Goal: Transaction & Acquisition: Purchase product/service

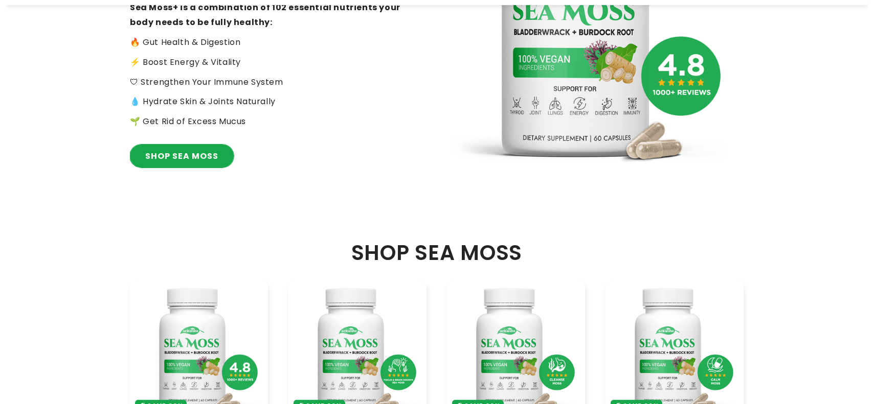
scroll to position [227, 0]
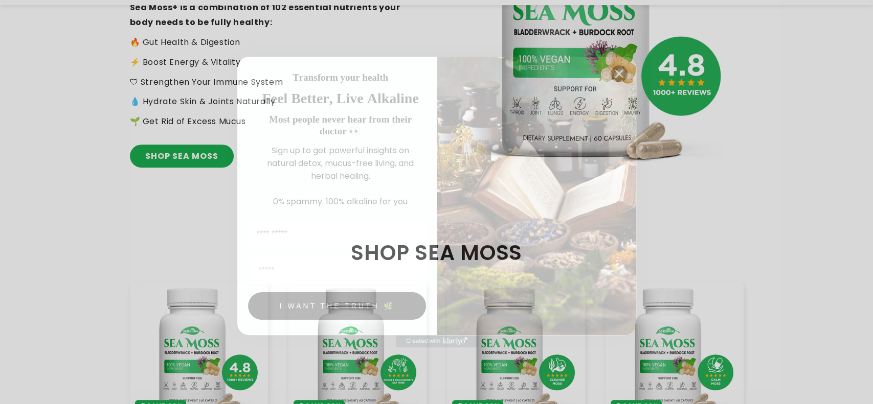
click at [623, 75] on circle "Close dialog" at bounding box center [618, 73] width 17 height 17
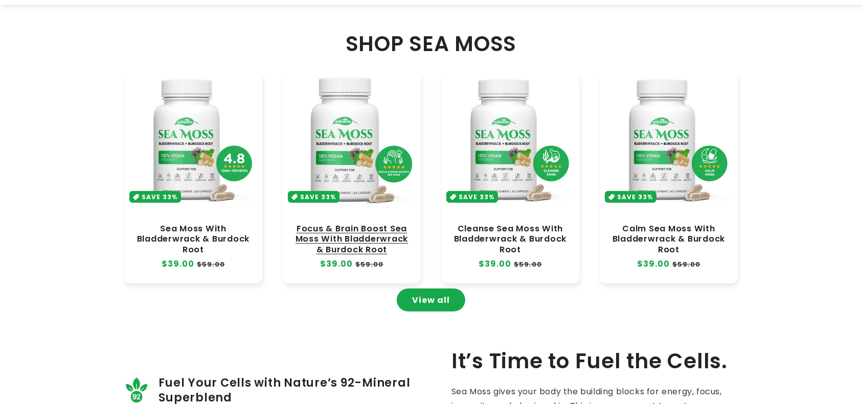
scroll to position [454, 0]
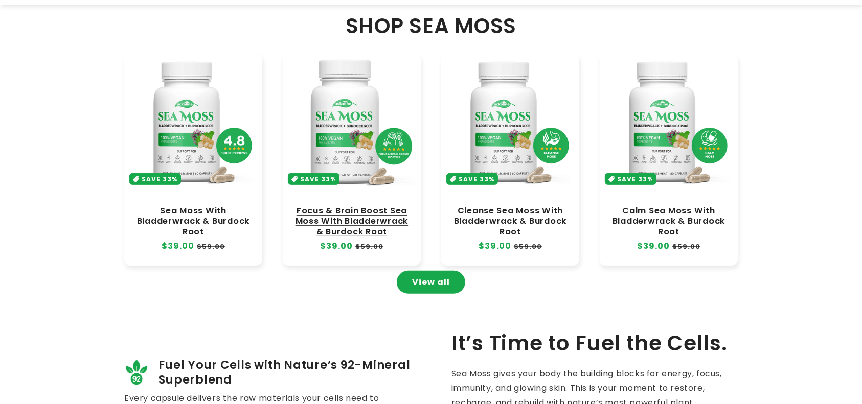
click at [346, 206] on link "Focus & Brain Boost Sea Moss With Bladderwrack & Burdock Root" at bounding box center [352, 221] width 118 height 31
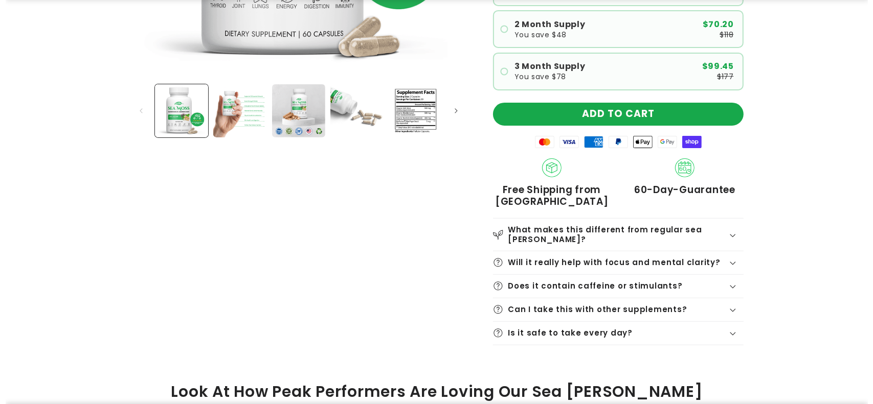
scroll to position [341, 0]
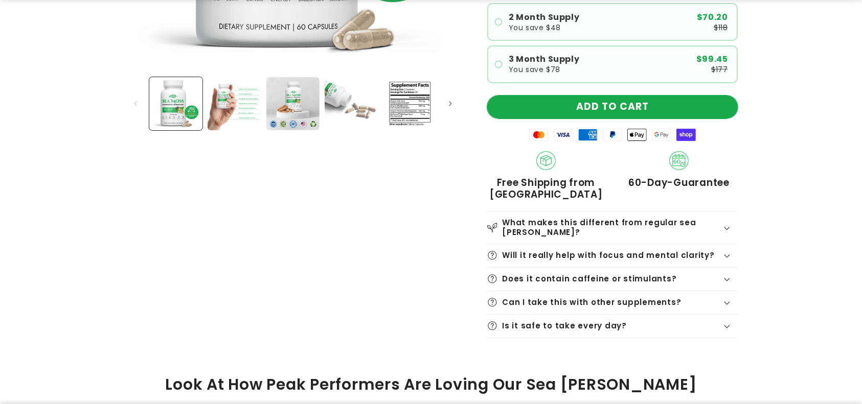
click at [633, 107] on button "ADD TO CART" at bounding box center [612, 107] width 251 height 23
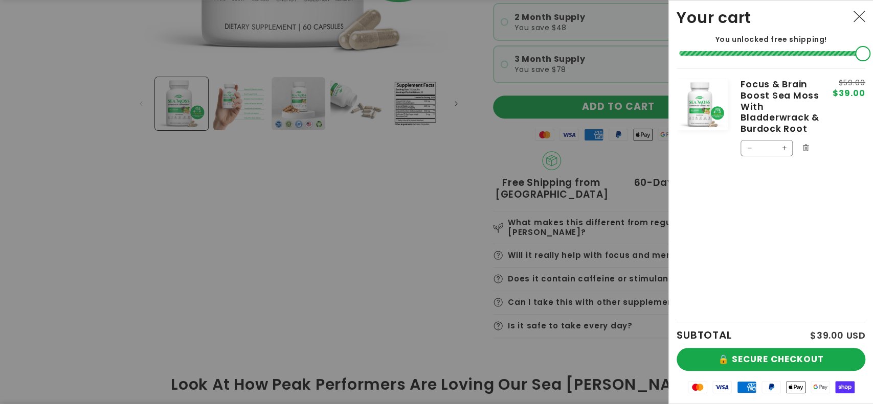
click at [781, 146] on button "Increase quantity for Focus &amp; Brain Boost Sea Moss With Bladderwrack &amp; …" at bounding box center [784, 148] width 16 height 16
type input "*"
click at [724, 218] on div "Product image Product Total Quantity Focus & Brain Boost Sea Moss With Bladderw…" at bounding box center [770, 196] width 189 height 254
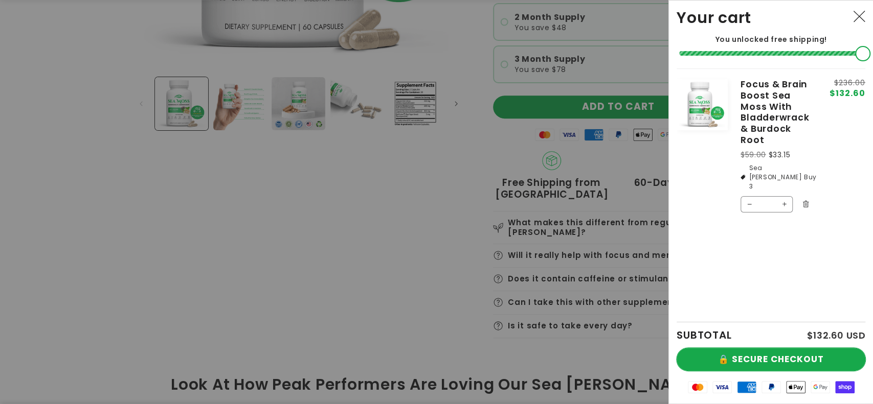
click at [773, 358] on button "🔒 SECURE CHECKOUT" at bounding box center [770, 359] width 189 height 23
click at [783, 196] on button "Increase quantity for Focus &amp; Brain Boost Sea Moss With Bladderwrack &amp; …" at bounding box center [784, 204] width 16 height 16
type input "*"
click at [783, 180] on button "Increase quantity for Focus &amp; Brain Boost Sea Moss With Bladderwrack &amp; …" at bounding box center [784, 184] width 16 height 16
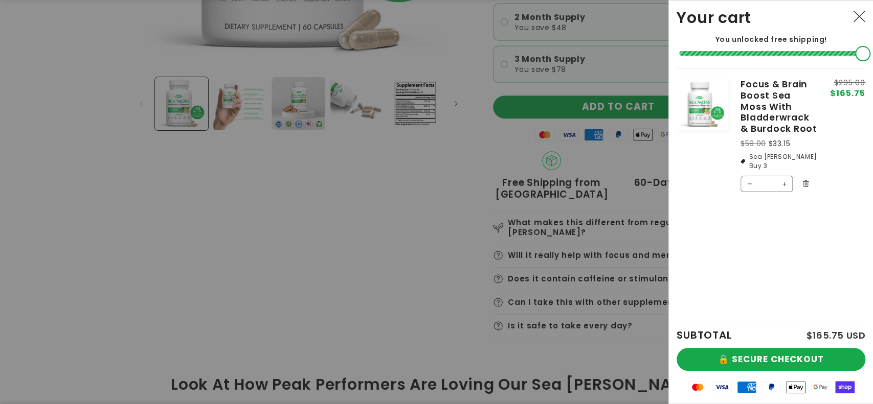
type input "*"
click at [744, 196] on button "Decrease quantity for Focus &amp; Brain Boost Sea Moss With Bladderwrack &amp; …" at bounding box center [749, 204] width 16 height 16
type input "*"
click at [744, 176] on button "Decrease quantity for Focus &amp; Brain Boost Sea Moss With Bladderwrack &amp; …" at bounding box center [749, 184] width 16 height 16
type input "*"
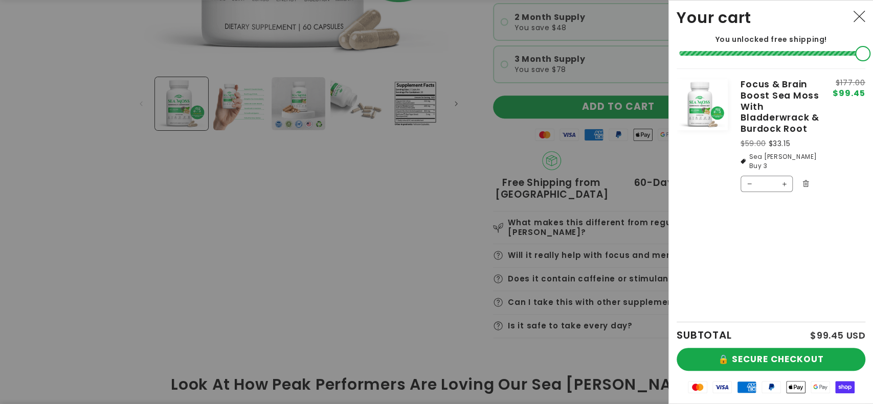
click at [744, 176] on button "Decrease quantity for Focus &amp; Brain Boost Sea Moss With Bladderwrack &amp; …" at bounding box center [749, 184] width 16 height 16
type input "*"
drag, startPoint x: 807, startPoint y: 157, endPoint x: 800, endPoint y: 156, distance: 6.8
click at [800, 156] on li "Sea Moss Buy 2" at bounding box center [779, 161] width 79 height 18
copy li "Sea Moss Buy 2"
